Goal: Transaction & Acquisition: Purchase product/service

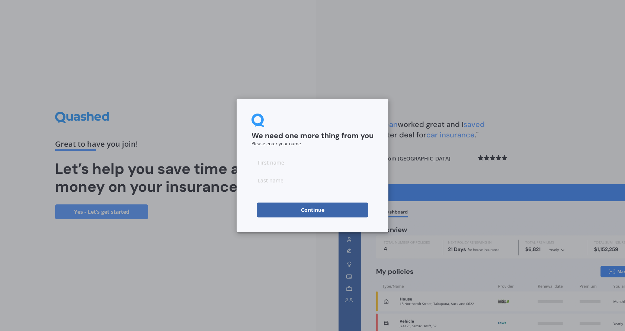
click at [307, 159] on input at bounding box center [312, 162] width 122 height 15
type input "[PERSON_NAME]"
click button "Continue" at bounding box center [313, 209] width 112 height 15
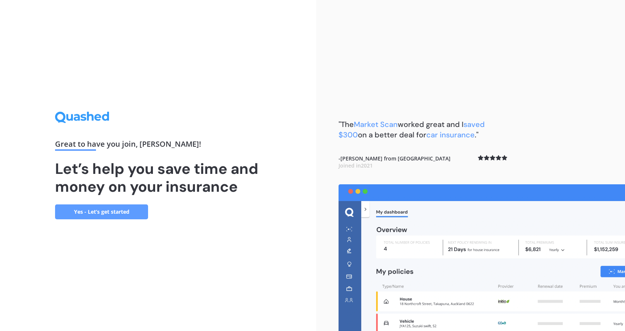
click at [115, 212] on link "Yes - Let’s get started" at bounding box center [101, 211] width 93 height 15
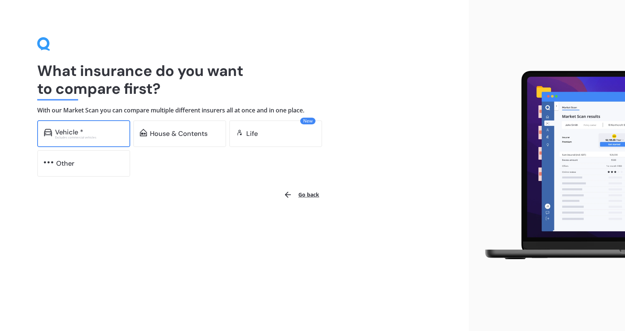
click at [81, 136] on div "Excludes commercial vehicles" at bounding box center [89, 137] width 68 height 3
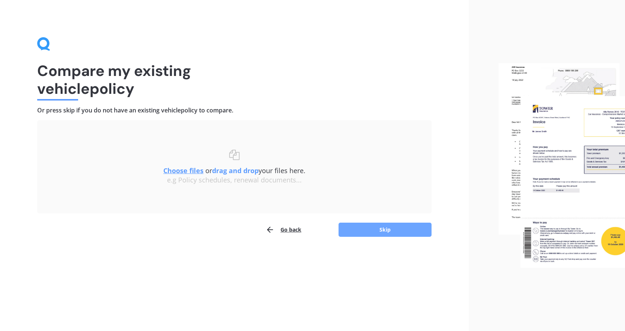
click at [396, 229] on button "Skip" at bounding box center [384, 229] width 93 height 14
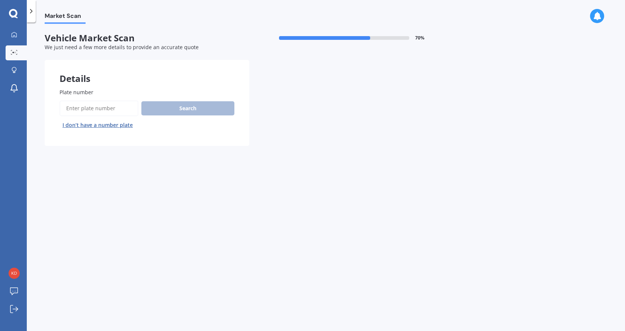
click at [107, 111] on input "Plate number" at bounding box center [98, 108] width 79 height 16
type input "qpy323"
click at [197, 112] on button "Search" at bounding box center [187, 108] width 93 height 14
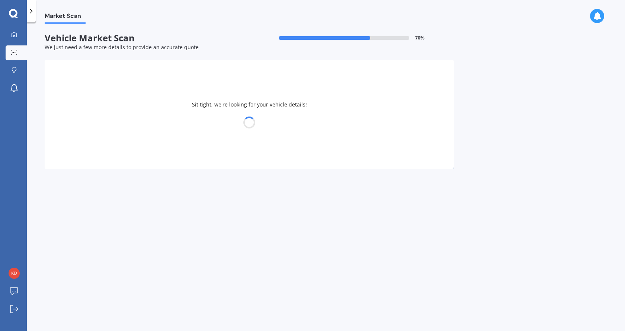
select select "MAZDA"
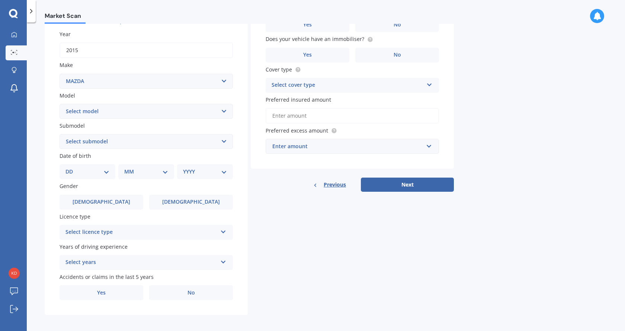
scroll to position [107, 0]
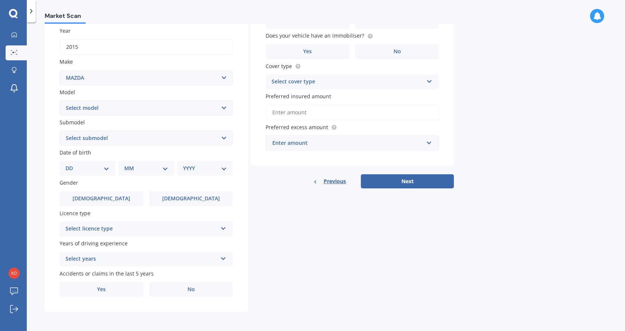
click at [136, 109] on select "Select model 121 2 3 323 323 / Familia 6 626 929 Atenza Autozam Axela AZ3 B2000…" at bounding box center [145, 107] width 173 height 15
click at [59, 100] on select "Select model 121 2 3 323 323 / Familia 6 626 929 Atenza Autozam Axela AZ3 B2000…" at bounding box center [145, 107] width 173 height 15
click at [114, 112] on select "Select model 121 2 3 323 323 / Familia 6 626 929 Atenza Autozam Axela AZ3 B2000…" at bounding box center [145, 107] width 173 height 15
select select "CX5"
click at [59, 100] on select "Select model 121 2 3 323 323 / Familia 6 626 929 Atenza Autozam Axela AZ3 B2000…" at bounding box center [145, 107] width 173 height 15
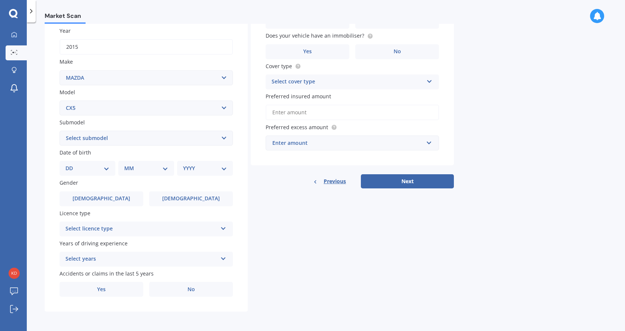
click at [109, 139] on select "Select submodel 2.2 Diesel 2WD XD 2.5S 4WD Diesel Limited 4WD GSX 2.2 Diesel St…" at bounding box center [145, 138] width 173 height 15
click at [108, 168] on select "DD 01 02 03 04 05 06 07 08 09 10 11 12 13 14 15 16 17 18 19 20 21 22 23 24 25 2…" at bounding box center [87, 168] width 44 height 8
select select "15"
click at [71, 164] on select "DD 01 02 03 04 05 06 07 08 09 10 11 12 13 14 15 16 17 18 19 20 21 22 23 24 25 2…" at bounding box center [87, 168] width 44 height 8
click at [145, 170] on select "MM 01 02 03 04 05 06 07 08 09 10 11 12" at bounding box center [147, 168] width 41 height 8
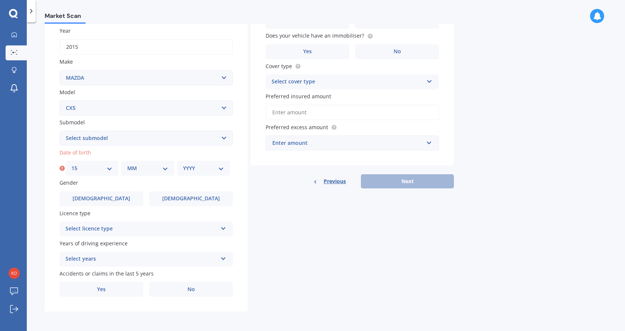
select select "02"
click at [127, 164] on select "MM 01 02 03 04 05 06 07 08 09 10 11 12" at bounding box center [147, 168] width 41 height 8
click at [196, 173] on div "YYYY 2025 2024 2023 2022 2021 2020 2019 2018 2017 2016 2015 2014 2013 2012 2011…" at bounding box center [203, 168] width 53 height 15
click at [221, 167] on select "YYYY 2025 2024 2023 2022 2021 2020 2019 2018 2017 2016 2015 2014 2013 2012 2011…" at bounding box center [203, 168] width 41 height 8
select select "1991"
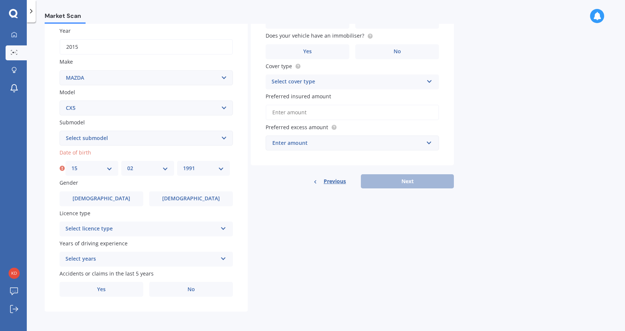
click at [183, 164] on select "YYYY 2025 2024 2023 2022 2021 2020 2019 2018 2017 2016 2015 2014 2013 2012 2011…" at bounding box center [203, 168] width 41 height 8
click at [167, 136] on select "Select submodel 2.2 Diesel 2WD XD 2.5S 4WD Diesel Limited 4WD GSX 2.2 Diesel St…" at bounding box center [145, 138] width 173 height 15
click at [111, 138] on select "Select submodel 2.2 Diesel 2WD XD 2.5S 4WD Diesel Limited 4WD GSX 2.2 Diesel St…" at bounding box center [145, 138] width 173 height 15
click at [158, 131] on select "Select submodel 2.2 Diesel 2WD XD 2.5S 4WD Diesel Limited 4WD GSX 2.2 Diesel St…" at bounding box center [145, 138] width 173 height 15
select select "FWD GLX"
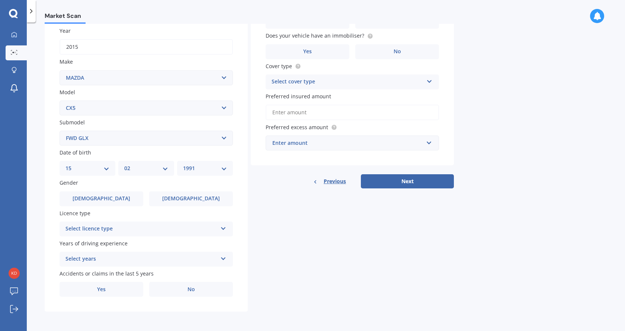
click at [59, 131] on select "Select submodel 2.2 Diesel 2WD XD 2.5S 4WD Diesel Limited 4WD GSX 2.2 Diesel St…" at bounding box center [145, 138] width 173 height 15
click at [177, 200] on label "[DEMOGRAPHIC_DATA]" at bounding box center [191, 198] width 84 height 15
click at [0, 0] on input "[DEMOGRAPHIC_DATA]" at bounding box center [0, 0] width 0 height 0
click at [199, 225] on div "Select licence type" at bounding box center [141, 228] width 152 height 9
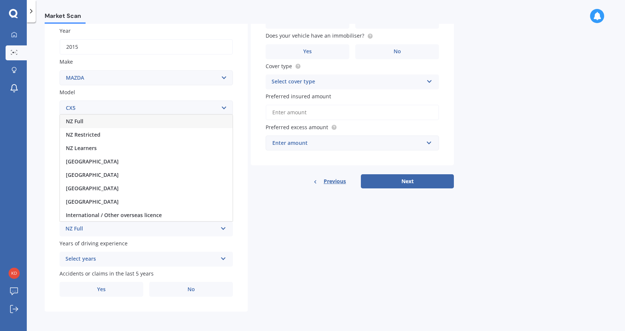
click at [154, 120] on div "NZ Full" at bounding box center [146, 121] width 173 height 13
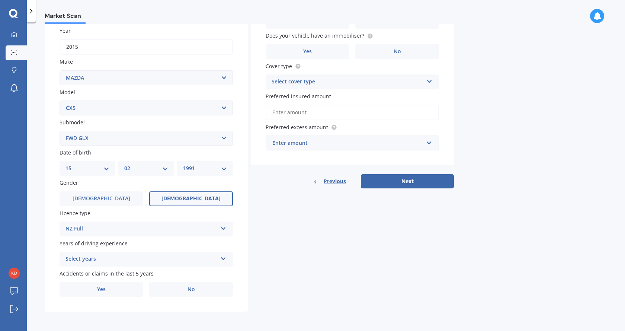
click at [146, 258] on div "Select years" at bounding box center [141, 258] width 152 height 9
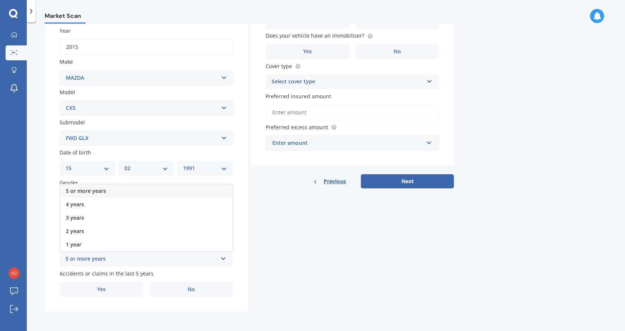
click at [152, 189] on div "5 or more years" at bounding box center [146, 190] width 173 height 13
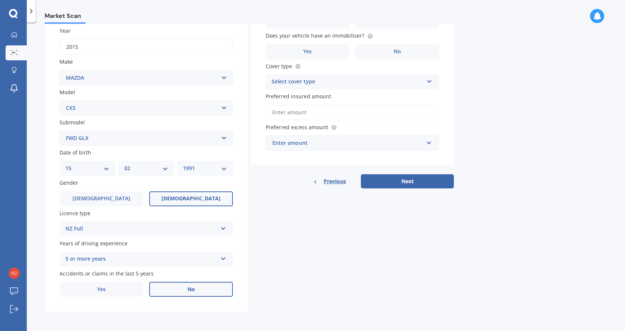
click at [175, 286] on label "No" at bounding box center [191, 288] width 84 height 15
click at [0, 0] on input "No" at bounding box center [0, 0] width 0 height 0
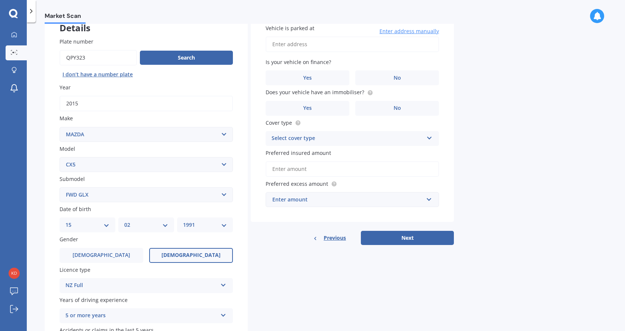
scroll to position [0, 0]
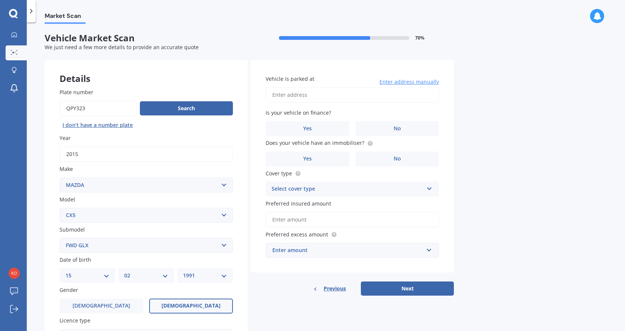
click at [338, 84] on div "Vehicle is parked at Enter address manually" at bounding box center [351, 89] width 173 height 28
click at [346, 98] on input "Vehicle is parked at" at bounding box center [351, 95] width 173 height 16
type input "[STREET_ADDRESS][PERSON_NAME][PERSON_NAME][PERSON_NAME]"
click at [323, 126] on label "Yes" at bounding box center [307, 128] width 84 height 15
click at [0, 0] on input "Yes" at bounding box center [0, 0] width 0 height 0
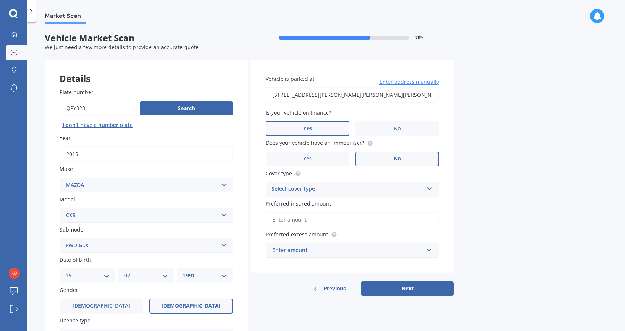
click at [385, 155] on label "No" at bounding box center [397, 158] width 84 height 15
click at [0, 0] on input "No" at bounding box center [0, 0] width 0 height 0
click at [360, 189] on div "Select cover type" at bounding box center [347, 188] width 152 height 9
click at [337, 207] on div "Comprehensive" at bounding box center [352, 203] width 173 height 13
click at [392, 293] on button "Next" at bounding box center [407, 288] width 93 height 14
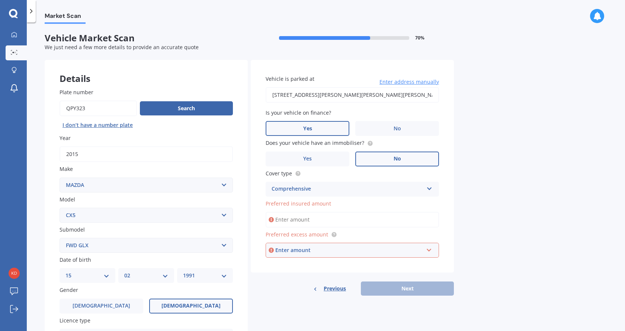
click at [315, 219] on input "Preferred insured amount" at bounding box center [351, 220] width 173 height 16
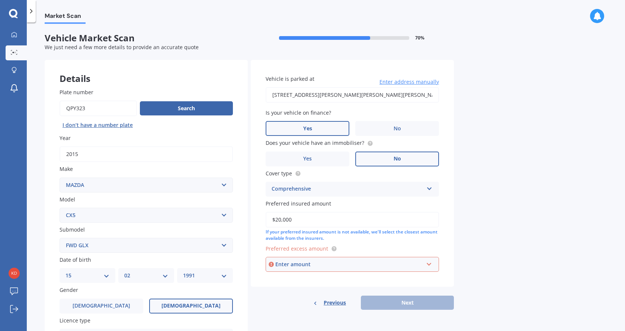
type input "$20,000"
click at [335, 266] on div "Enter amount" at bounding box center [349, 264] width 148 height 8
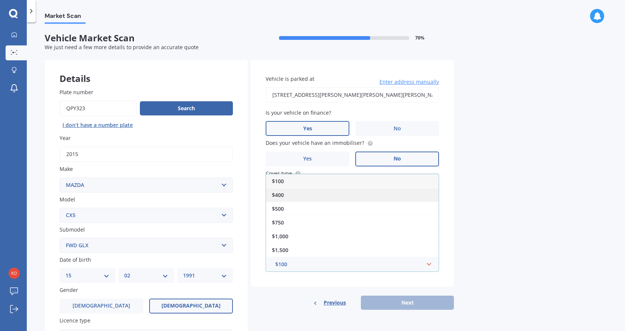
click at [321, 191] on div "$400" at bounding box center [352, 195] width 173 height 14
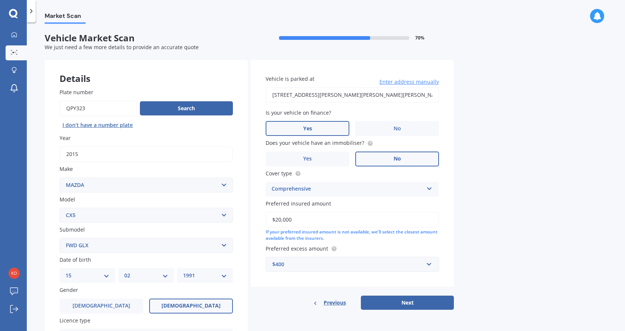
click at [321, 263] on div "$400" at bounding box center [347, 264] width 151 height 8
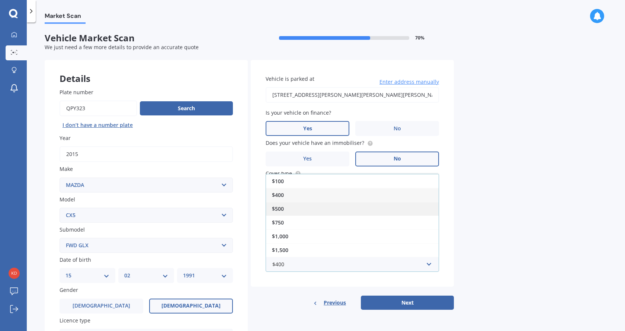
click at [312, 209] on div "$500" at bounding box center [352, 209] width 173 height 14
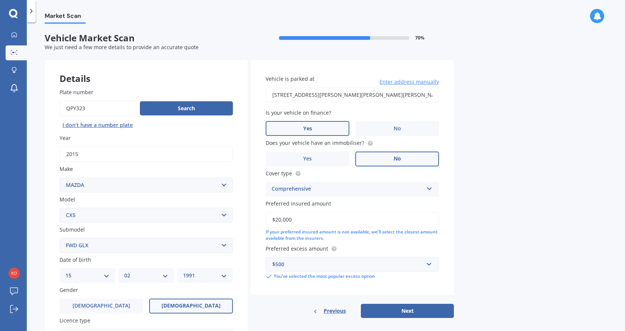
click at [388, 307] on button "Next" at bounding box center [407, 310] width 93 height 14
select select "15"
select select "02"
select select "1991"
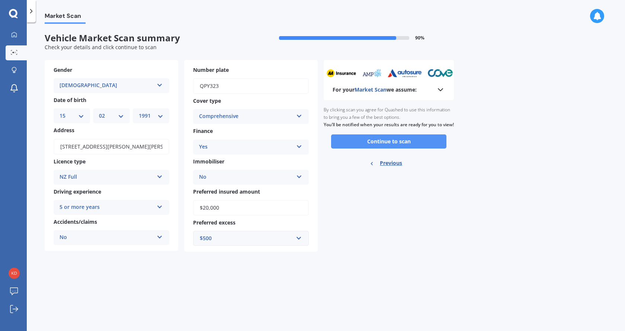
click at [389, 148] on button "Continue to scan" at bounding box center [388, 141] width 115 height 14
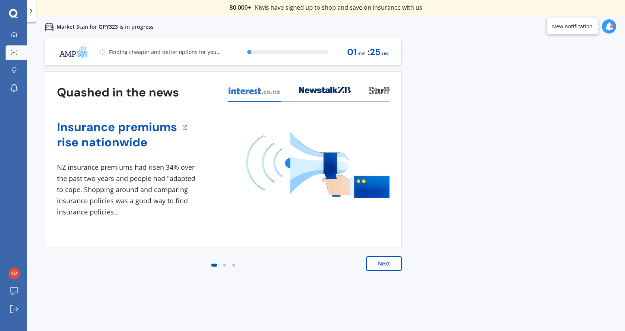
click at [383, 262] on button "Next" at bounding box center [384, 263] width 36 height 15
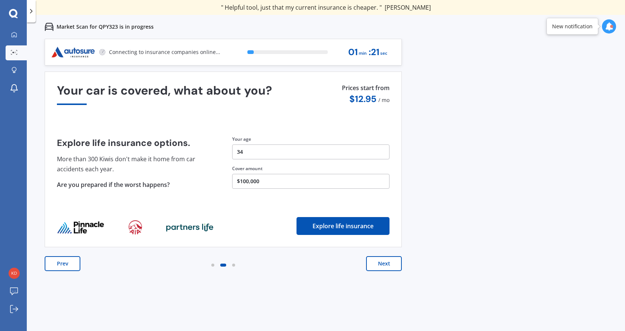
click at [383, 262] on button "Next" at bounding box center [384, 263] width 36 height 15
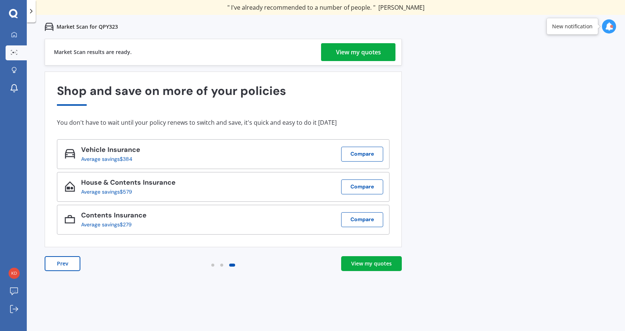
click at [379, 261] on div "View my quotes" at bounding box center [371, 263] width 41 height 7
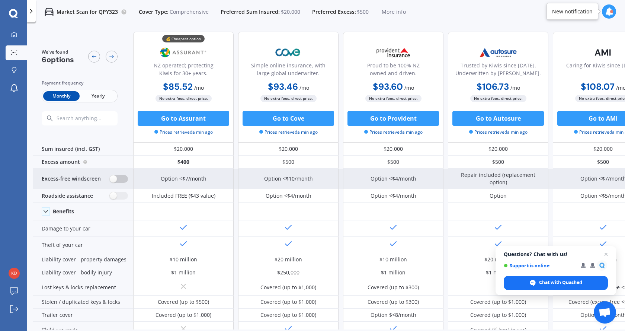
click at [119, 181] on label at bounding box center [119, 179] width 18 height 8
radio input "true"
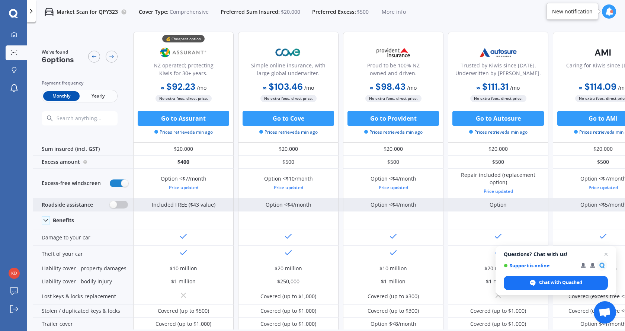
click at [116, 206] on label at bounding box center [119, 204] width 18 height 8
radio input "true"
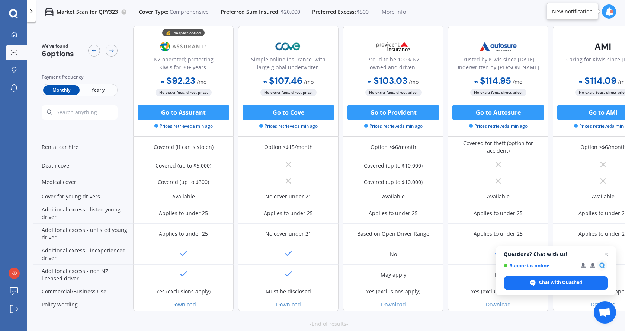
scroll to position [316, 0]
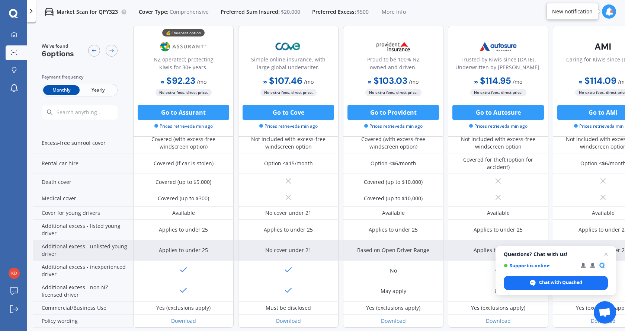
drag, startPoint x: 605, startPoint y: 254, endPoint x: 591, endPoint y: 260, distance: 15.2
click at [605, 254] on span "Close chat" at bounding box center [605, 253] width 9 height 9
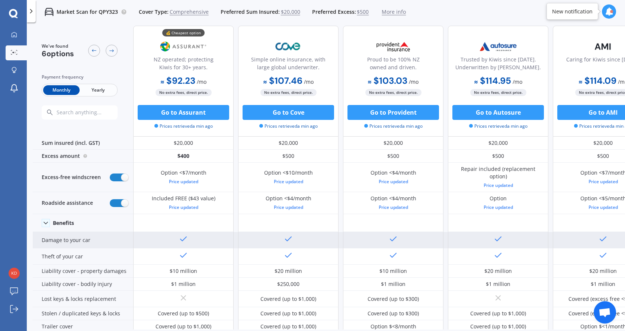
scroll to position [0, 0]
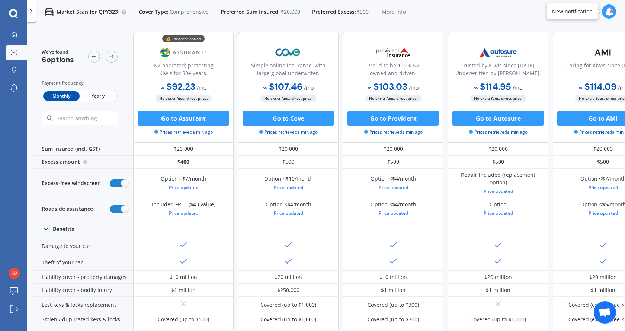
click at [96, 94] on span "Yearly" at bounding box center [98, 96] width 36 height 10
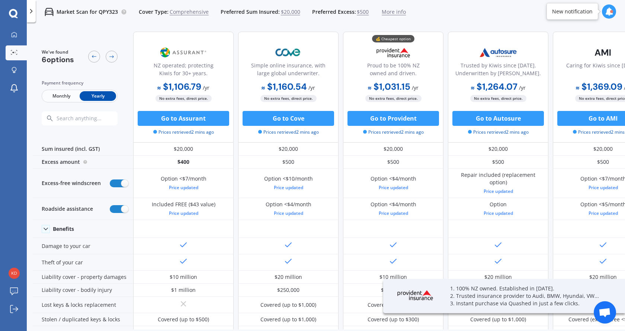
click at [55, 94] on span "Monthly" at bounding box center [61, 96] width 36 height 10
